Goal: Task Accomplishment & Management: Manage account settings

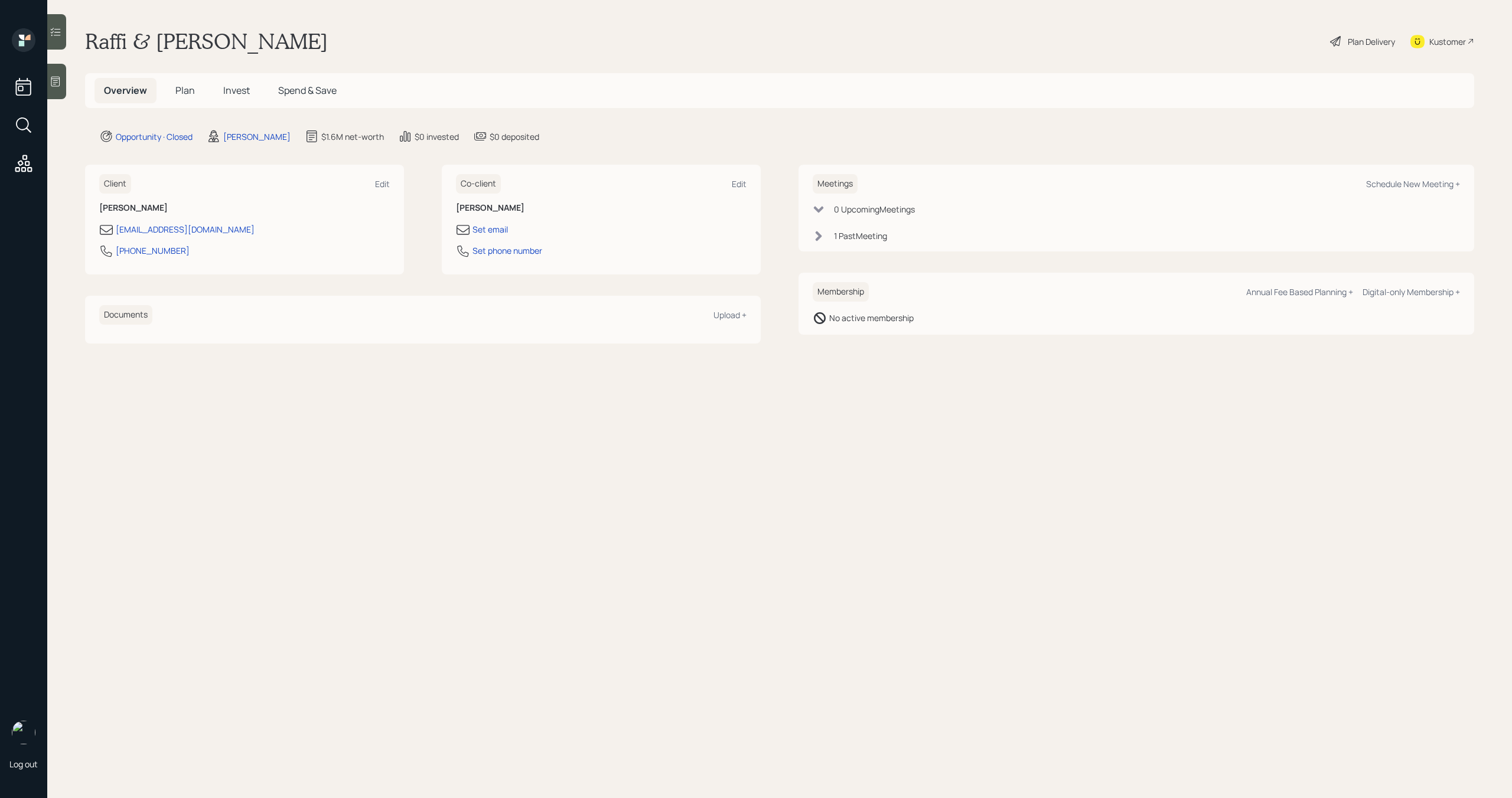
click at [188, 89] on span "Plan" at bounding box center [185, 91] width 20 height 13
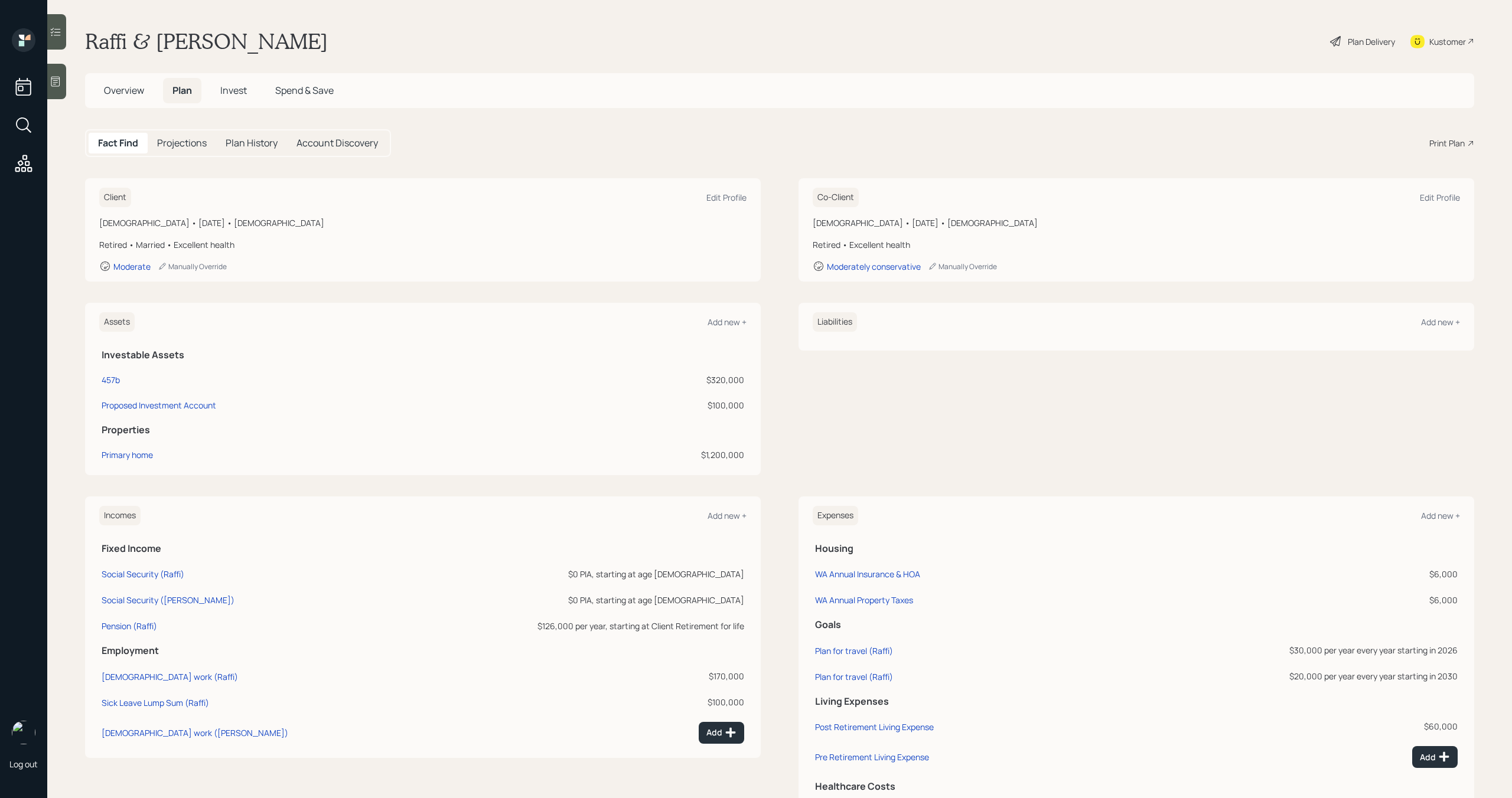
click at [225, 97] on span "Invest" at bounding box center [233, 91] width 26 height 13
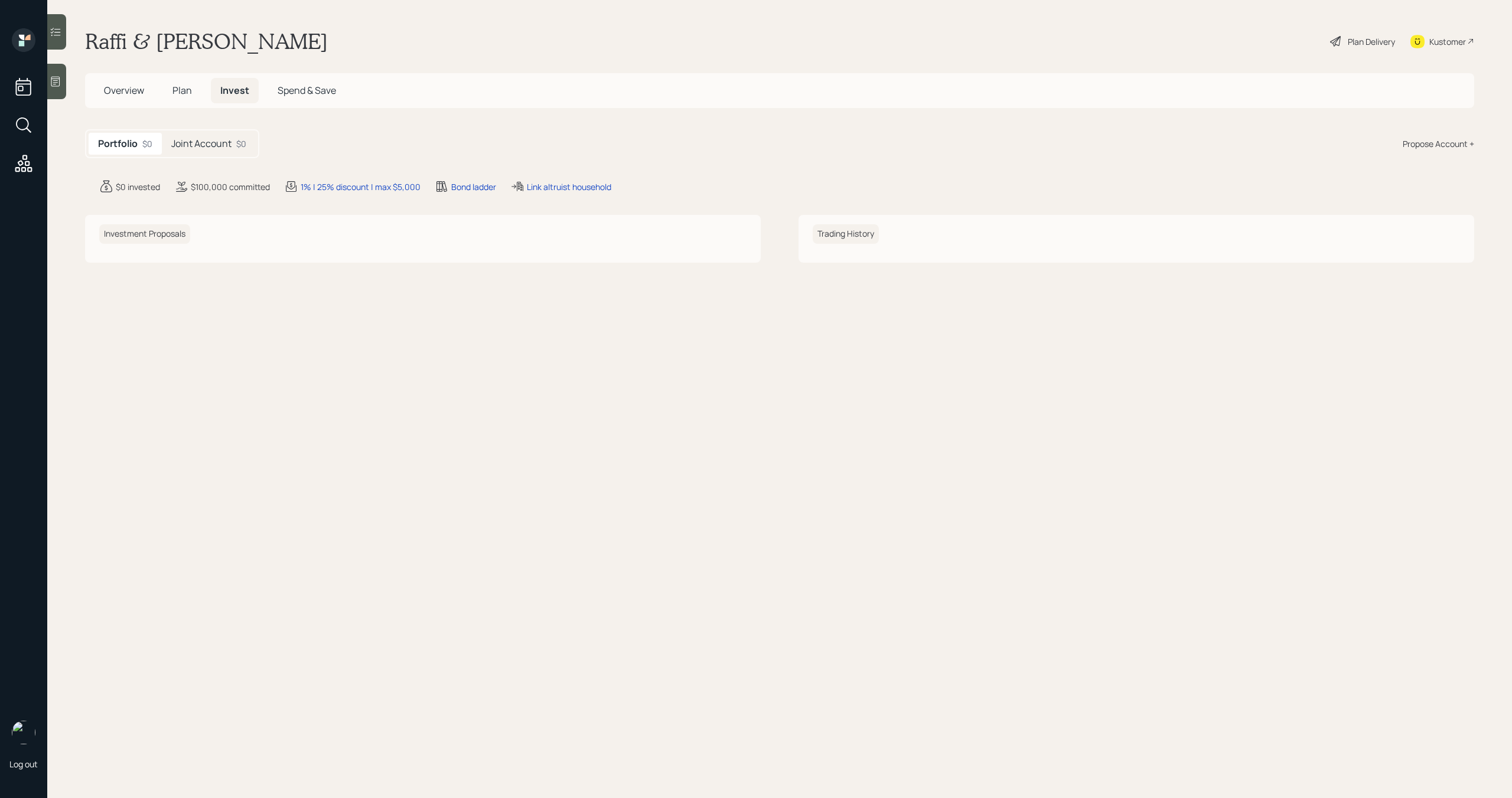
click at [1383, 42] on div "Plan Delivery" at bounding box center [1371, 41] width 48 height 12
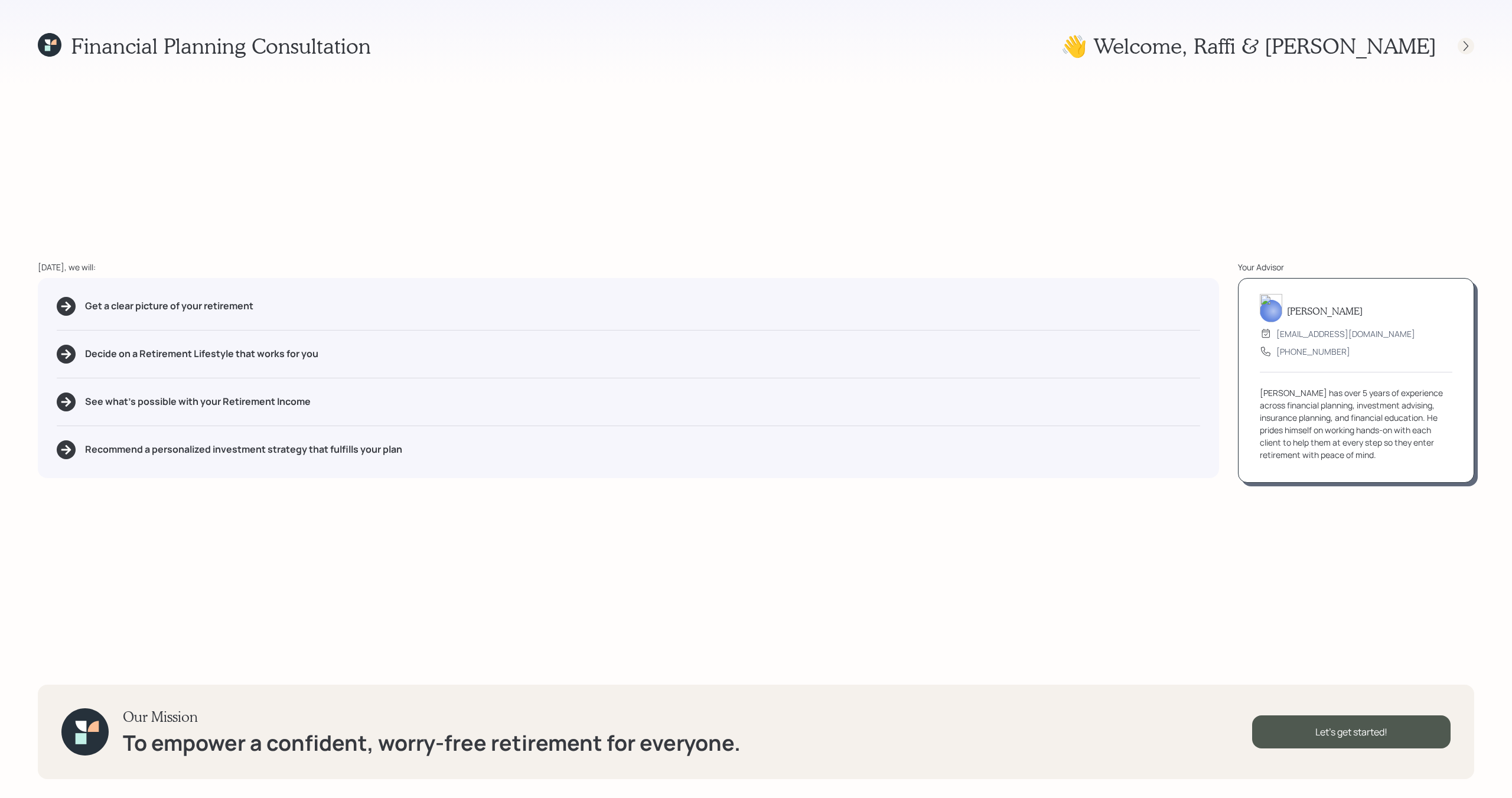
click at [1463, 50] on icon at bounding box center [1465, 46] width 4 height 10
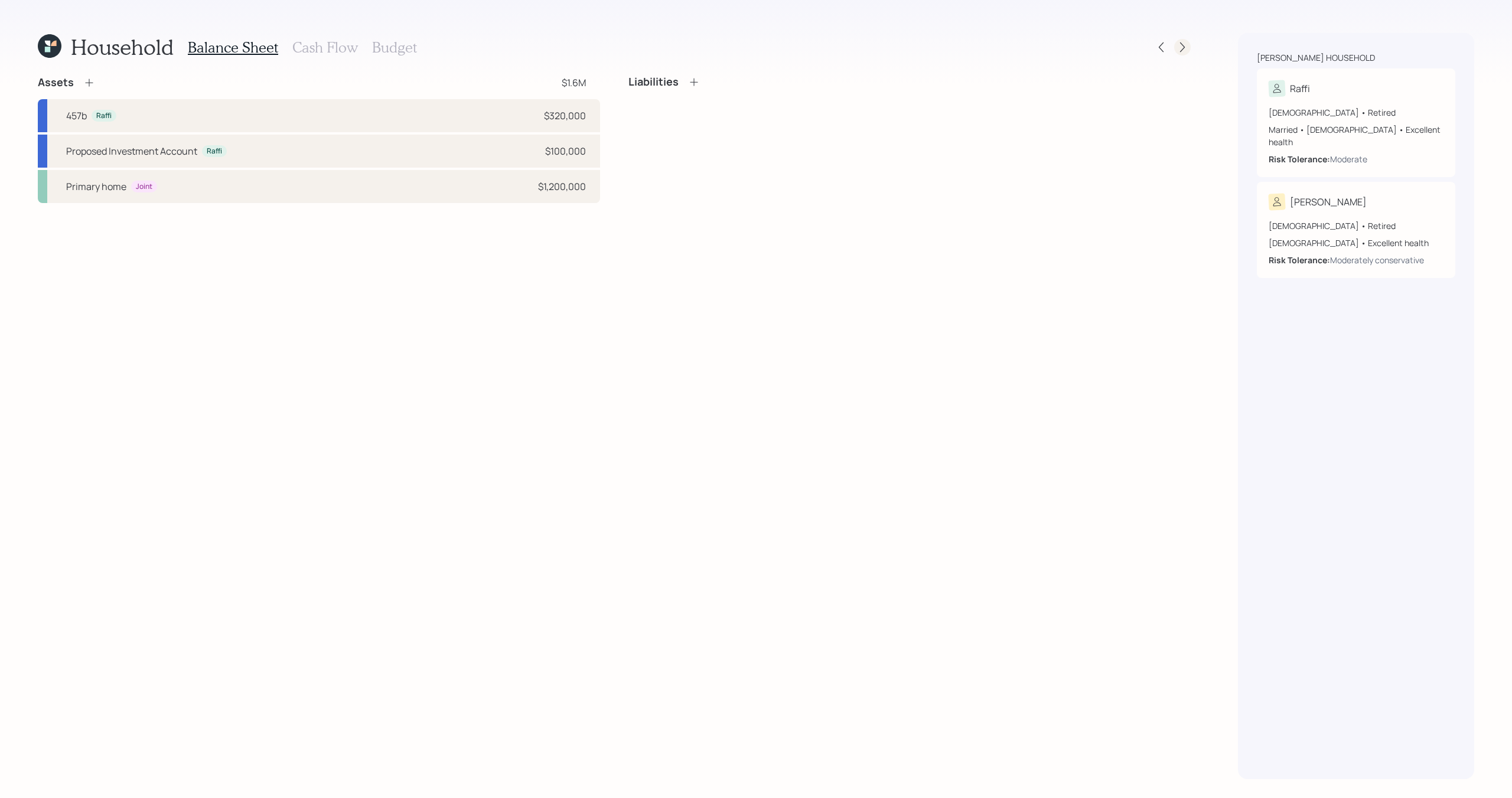
click at [1181, 55] on div at bounding box center [1182, 47] width 17 height 17
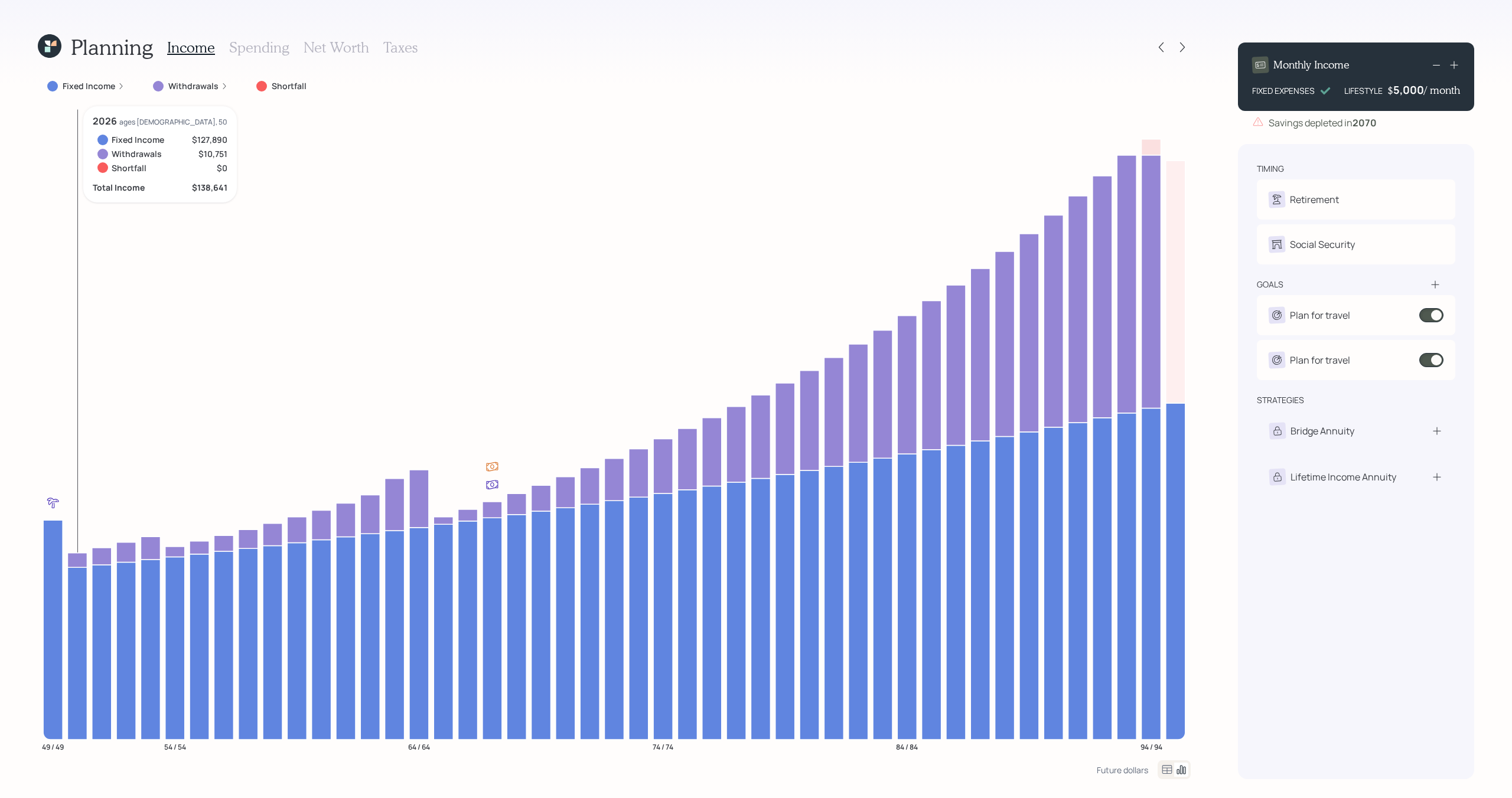
click at [84, 559] on icon at bounding box center [77, 560] width 20 height 15
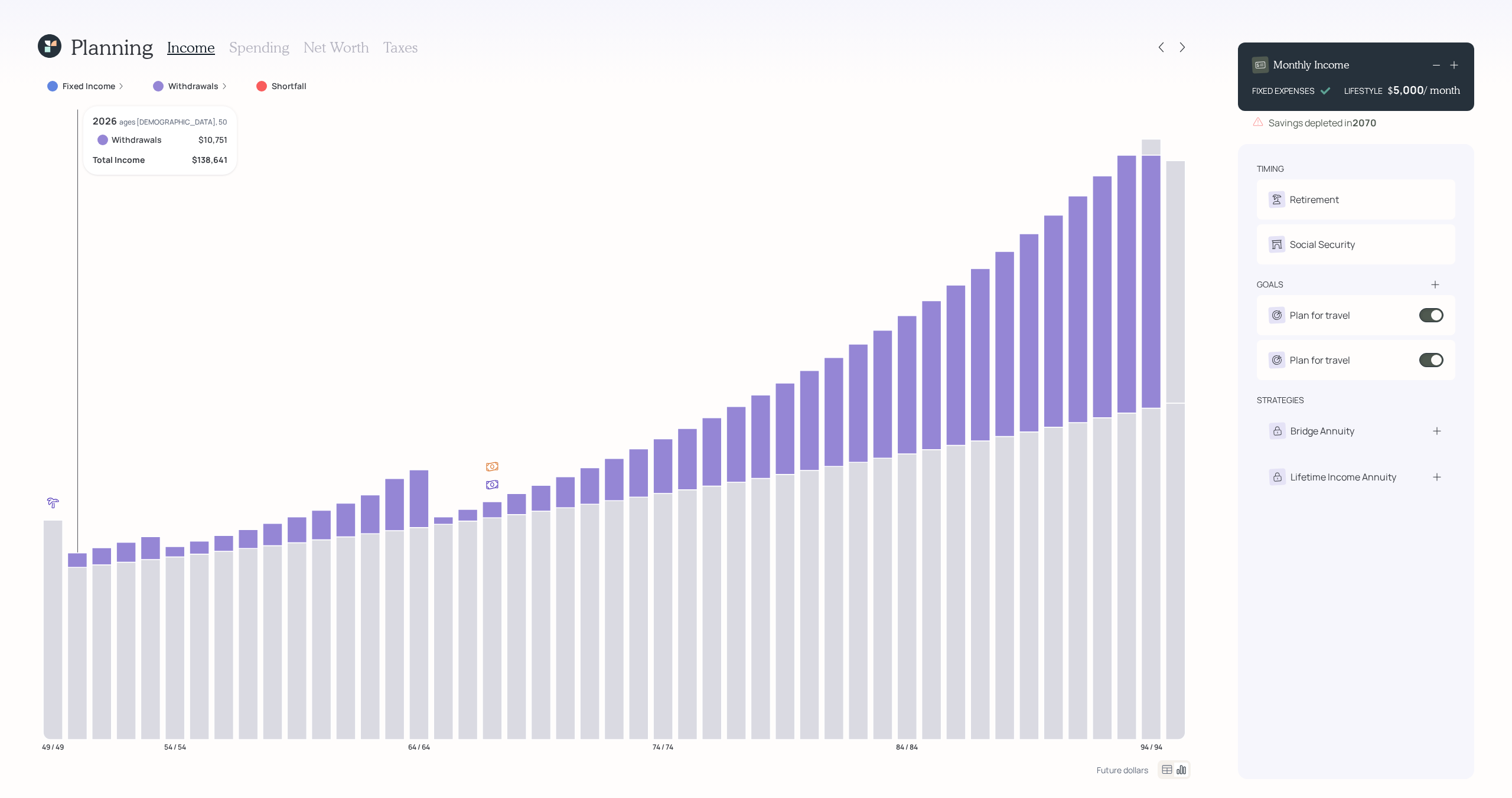
click at [84, 559] on icon at bounding box center [77, 560] width 20 height 15
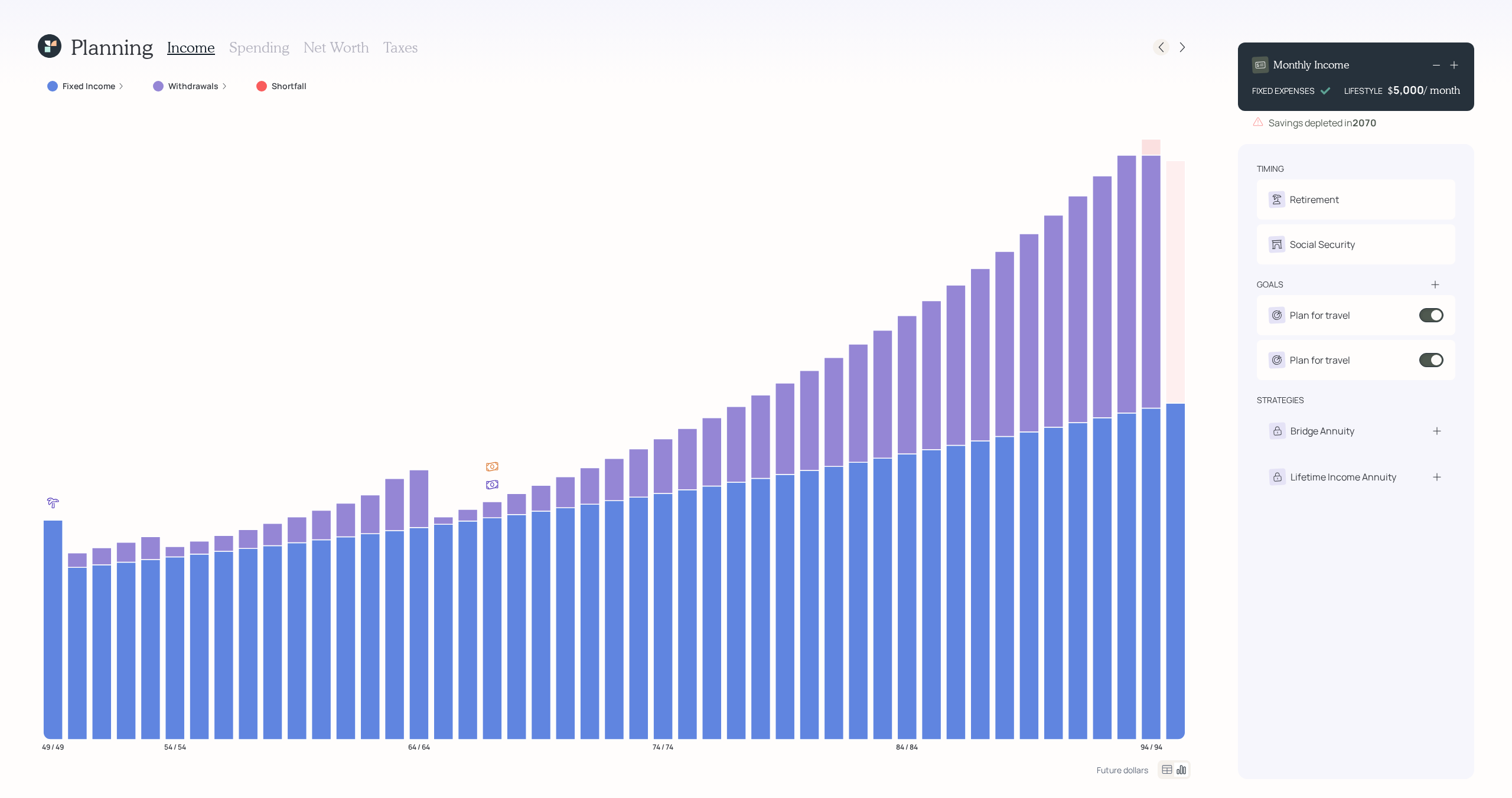
click at [1159, 43] on icon at bounding box center [1161, 48] width 12 height 12
